Goal: Task Accomplishment & Management: Use online tool/utility

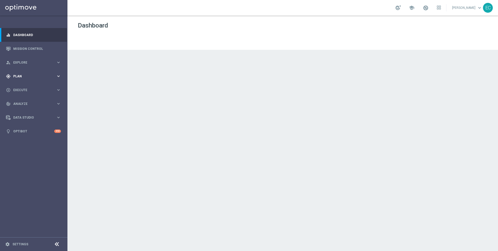
click at [35, 75] on span "Plan" at bounding box center [34, 76] width 43 height 3
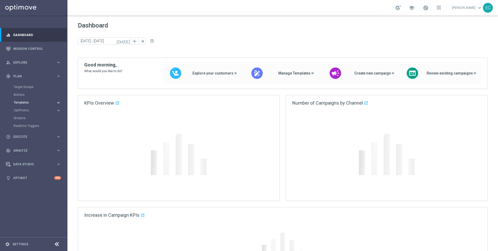
click at [27, 103] on span "Templates" at bounding box center [32, 102] width 37 height 3
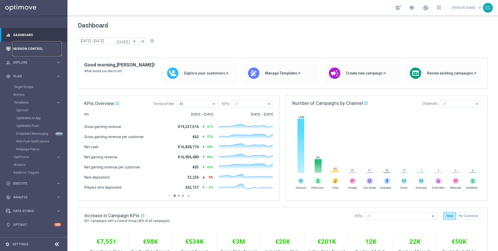
click at [46, 48] on link "Mission Control" at bounding box center [37, 49] width 48 height 14
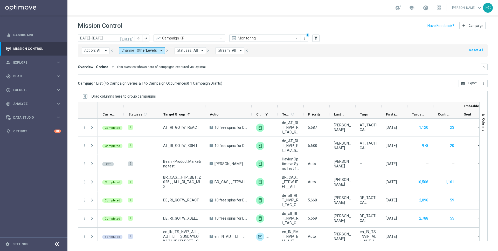
click at [131, 37] on icon "[DATE]" at bounding box center [127, 38] width 14 height 5
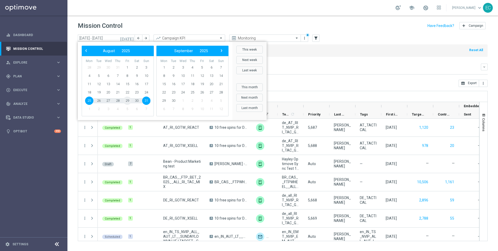
click at [127, 100] on span "29" at bounding box center [127, 101] width 8 height 8
click at [221, 66] on span "7" at bounding box center [221, 67] width 8 height 8
type input "[DATE] - [DATE]"
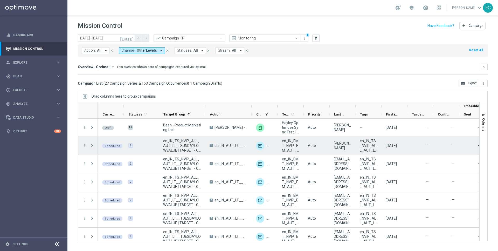
click at [91, 146] on span "Press SPACE to select this row." at bounding box center [92, 145] width 5 height 4
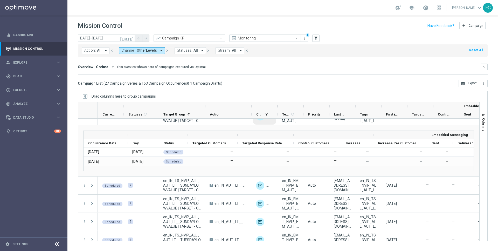
scroll to position [35, 0]
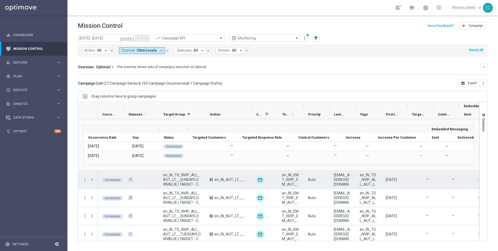
click at [92, 180] on span "Press SPACE to select this row." at bounding box center [92, 179] width 5 height 4
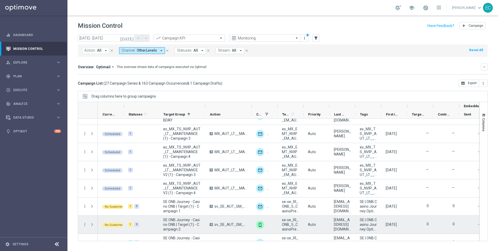
scroll to position [318, 0]
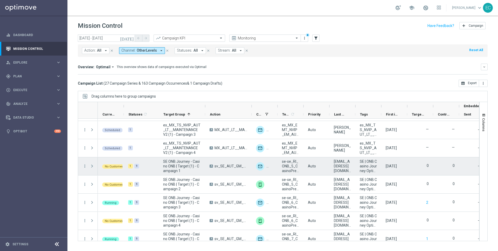
click at [93, 167] on span at bounding box center [92, 166] width 5 height 4
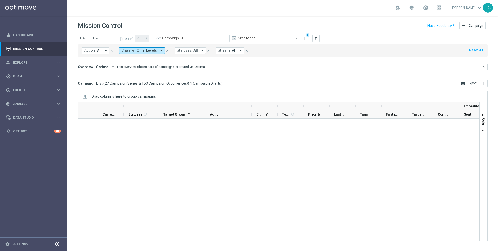
scroll to position [0, 0]
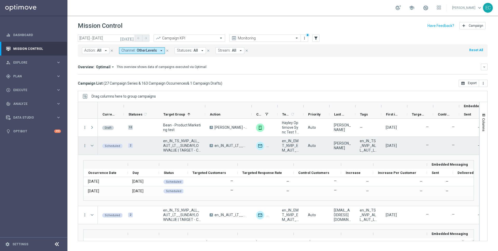
click at [94, 145] on span at bounding box center [92, 145] width 5 height 4
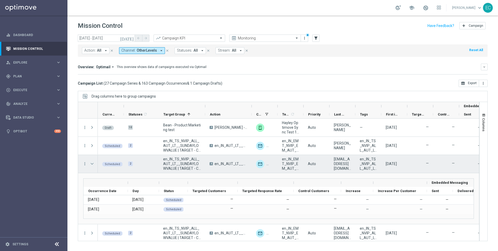
click at [90, 162] on span at bounding box center [92, 164] width 5 height 4
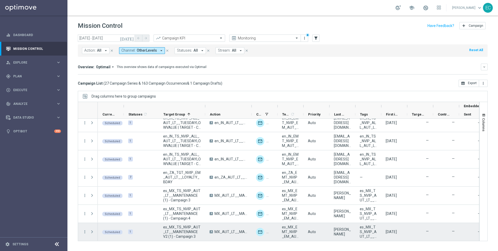
scroll to position [215, 0]
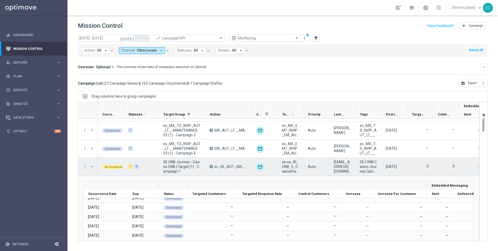
click at [91, 166] on span at bounding box center [92, 166] width 5 height 4
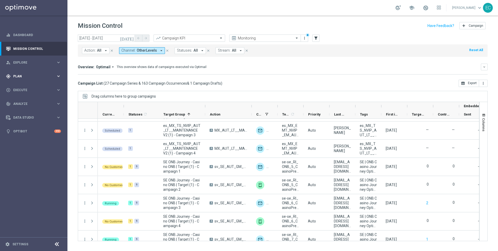
click at [33, 78] on div "gps_fixed Plan" at bounding box center [31, 76] width 50 height 5
click at [26, 183] on span "Execute" at bounding box center [34, 183] width 43 height 3
click at [33, 76] on span "Plan" at bounding box center [34, 76] width 43 height 3
click at [24, 166] on link "Streams" at bounding box center [33, 165] width 40 height 4
